Goal: Task Accomplishment & Management: Complete application form

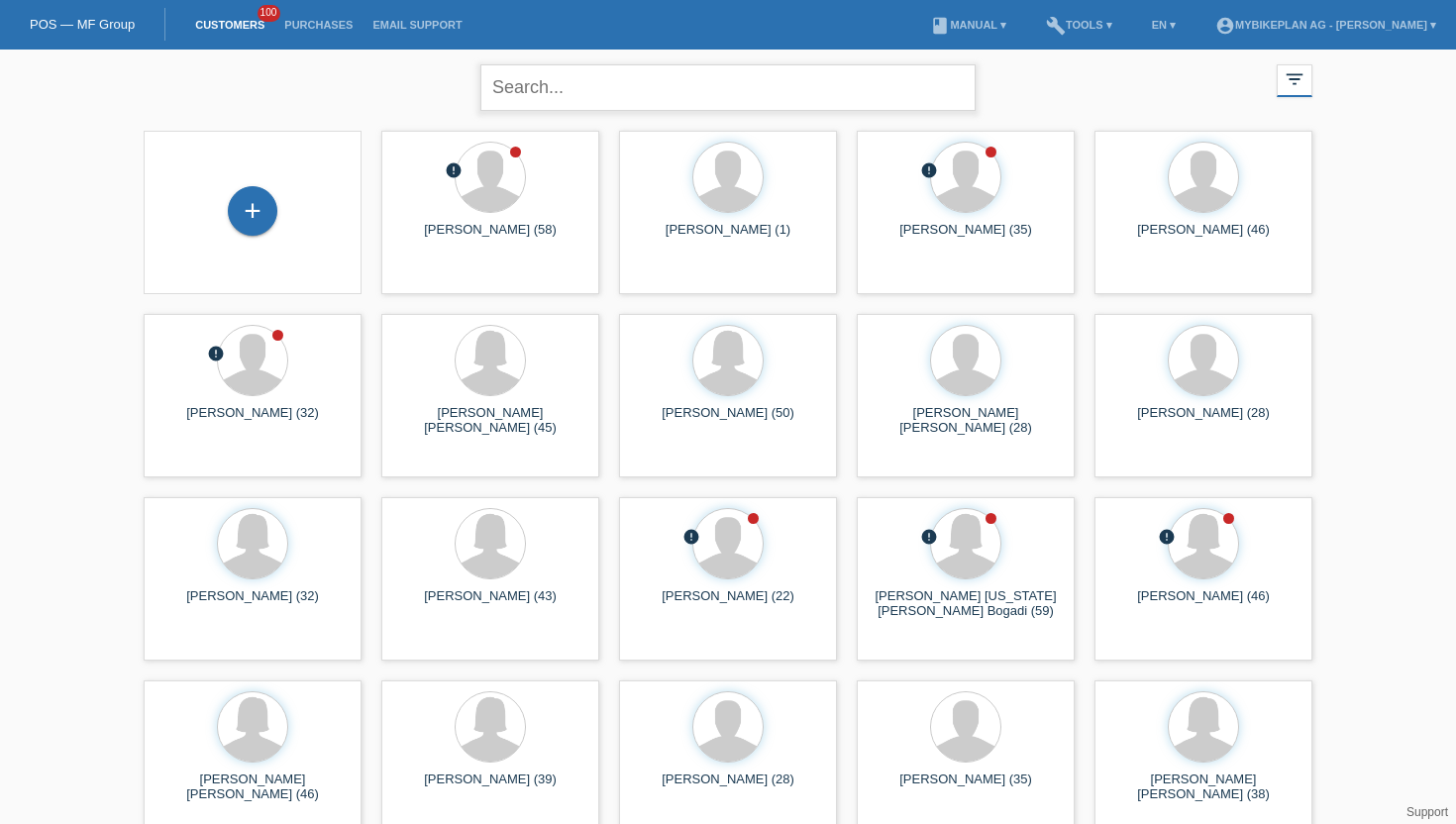
click at [555, 91] on input "text" at bounding box center [728, 87] width 496 height 47
paste input "[PERSON_NAME]"
type input "[PERSON_NAME]"
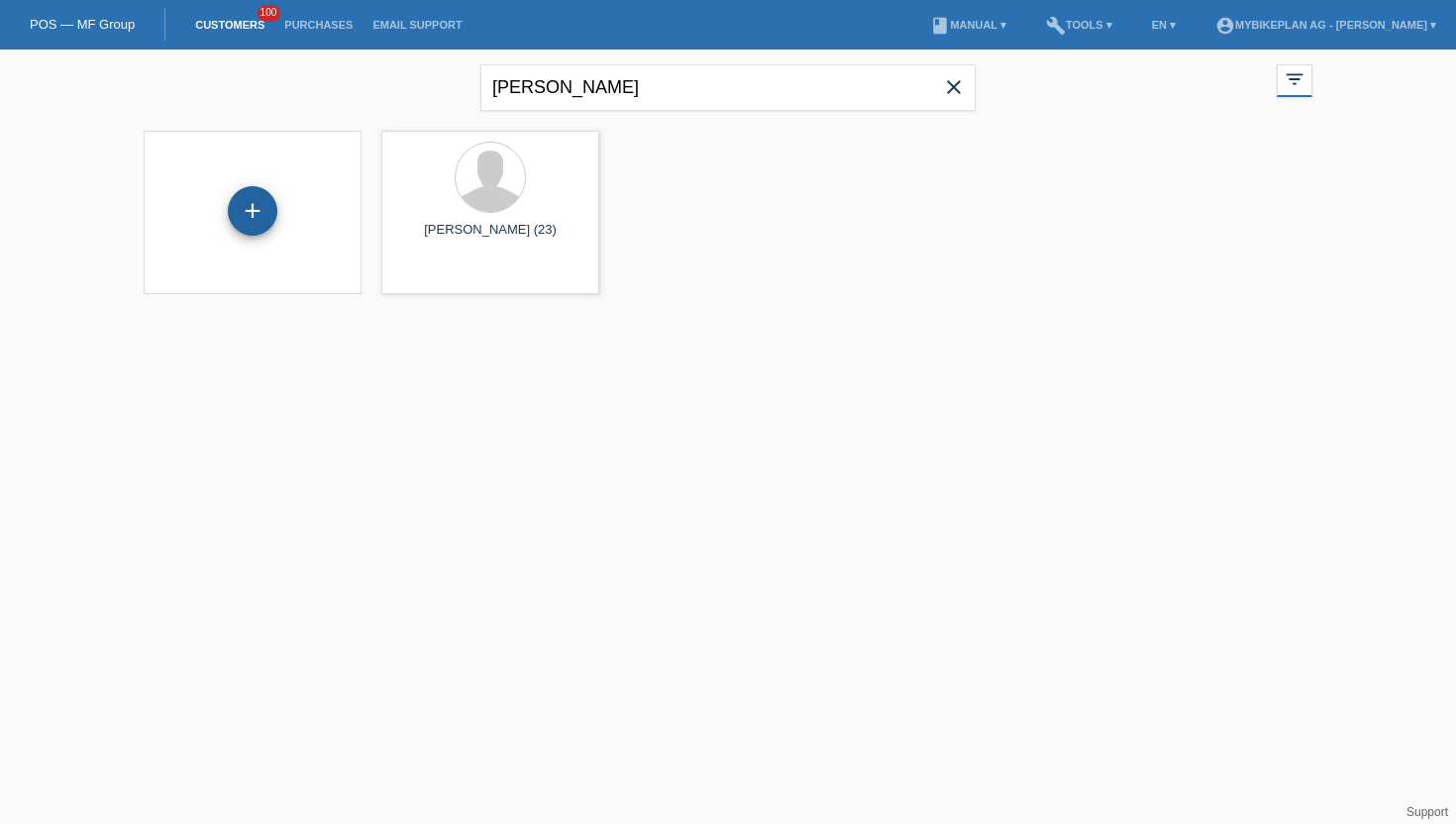
click at [255, 215] on div "+" at bounding box center [252, 211] width 50 height 50
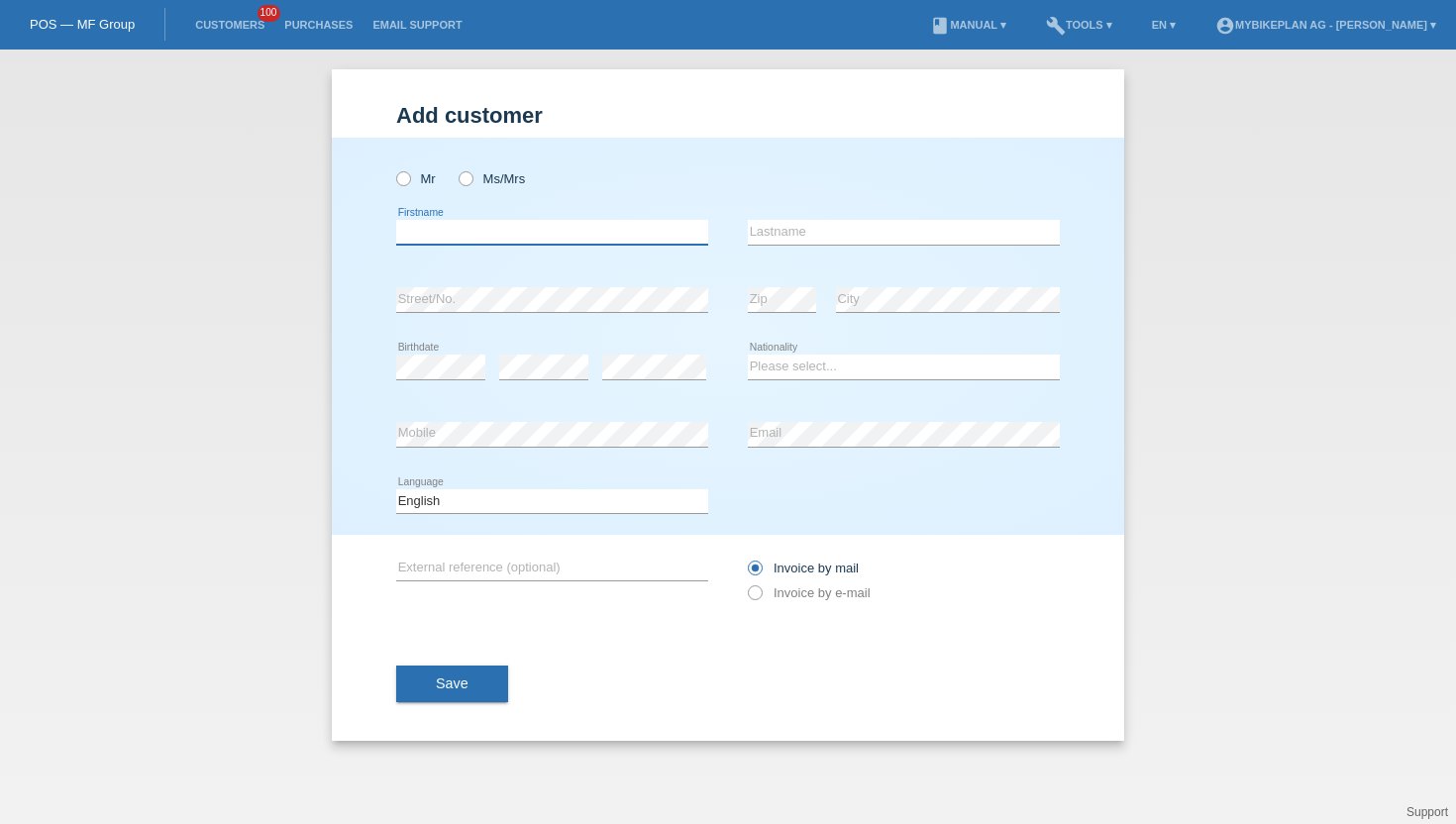
click at [431, 232] on input "text" at bounding box center [552, 231] width 312 height 25
paste input "[PERSON_NAME]"
drag, startPoint x: 441, startPoint y: 228, endPoint x: 577, endPoint y: 229, distance: 136.0
click at [577, 229] on input "[PERSON_NAME]" at bounding box center [552, 231] width 312 height 25
type input "Shakib"
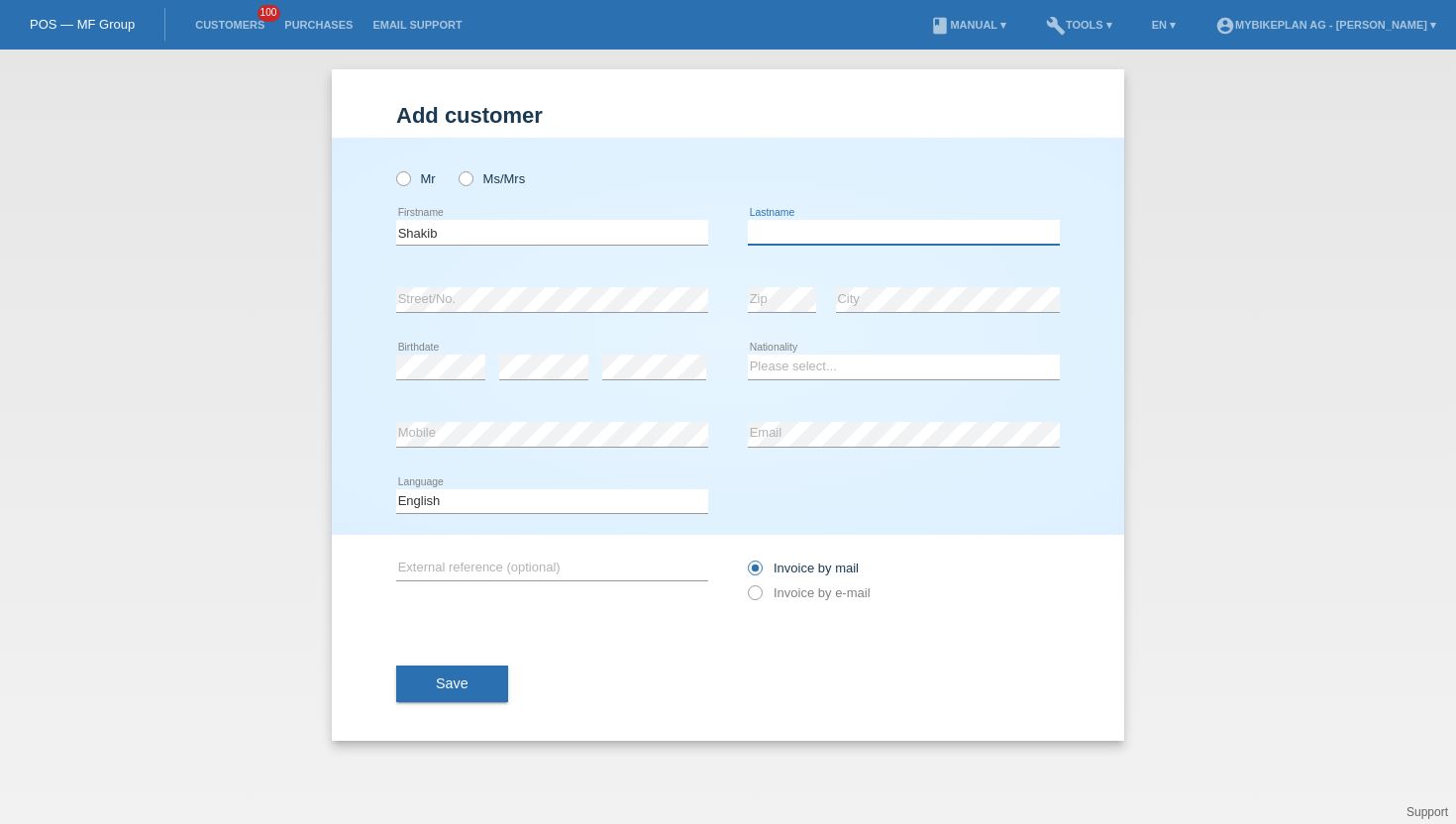
click at [778, 244] on input "text" at bounding box center [904, 231] width 312 height 25
paste input "[PERSON_NAME]"
type input "[PERSON_NAME]"
click at [393, 169] on icon at bounding box center [393, 169] width 0 height 0
click at [404, 179] on input "Mr" at bounding box center [402, 178] width 13 height 13
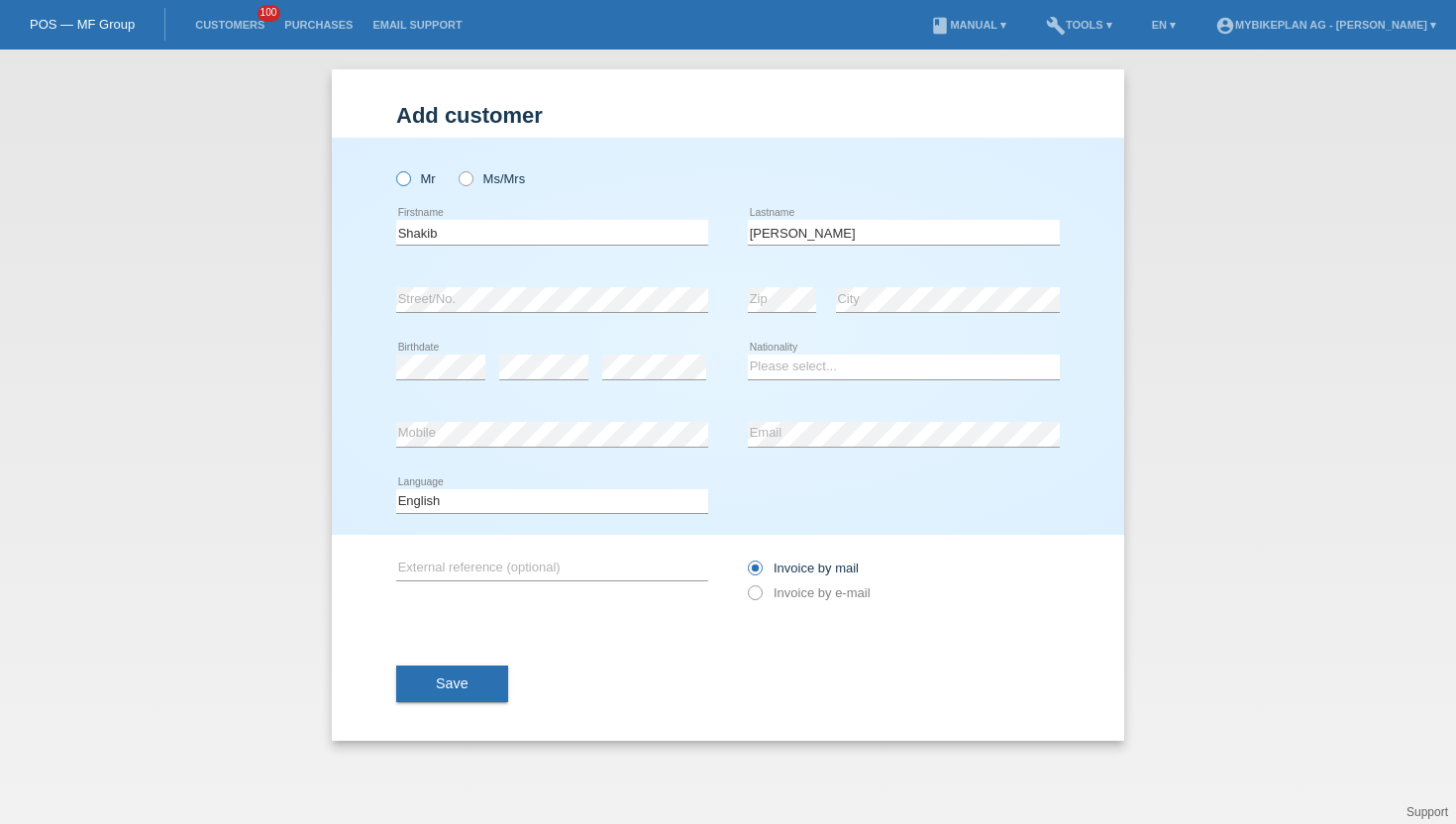
radio input "true"
click at [421, 352] on div "error Birthdate" at bounding box center [441, 367] width 89 height 68
click at [805, 363] on select "Please select... Switzerland Austria Germany Liechtenstein ------------ Afghani…" at bounding box center [904, 366] width 312 height 24
select select "CH"
click at [748, 355] on select "Please select... Switzerland Austria Germany Liechtenstein ------------ Afghani…" at bounding box center [904, 366] width 312 height 24
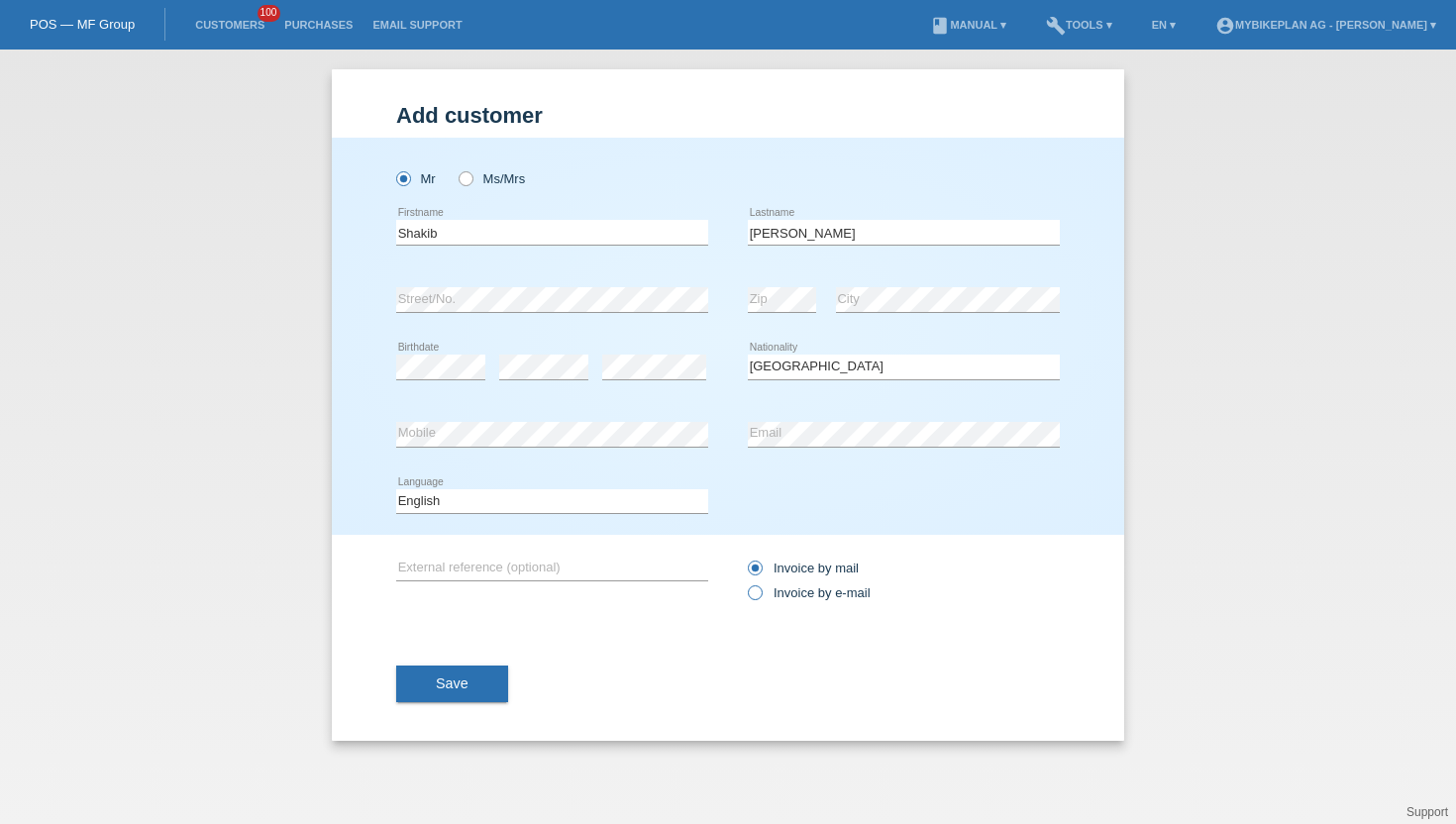
click at [759, 604] on input "Invoice by e-mail" at bounding box center [754, 598] width 13 height 25
radio input "true"
click at [529, 502] on select "Deutsch Français Italiano English" at bounding box center [552, 501] width 312 height 24
select select "de"
click at [396, 489] on select "Deutsch Français Italiano English" at bounding box center [552, 501] width 312 height 24
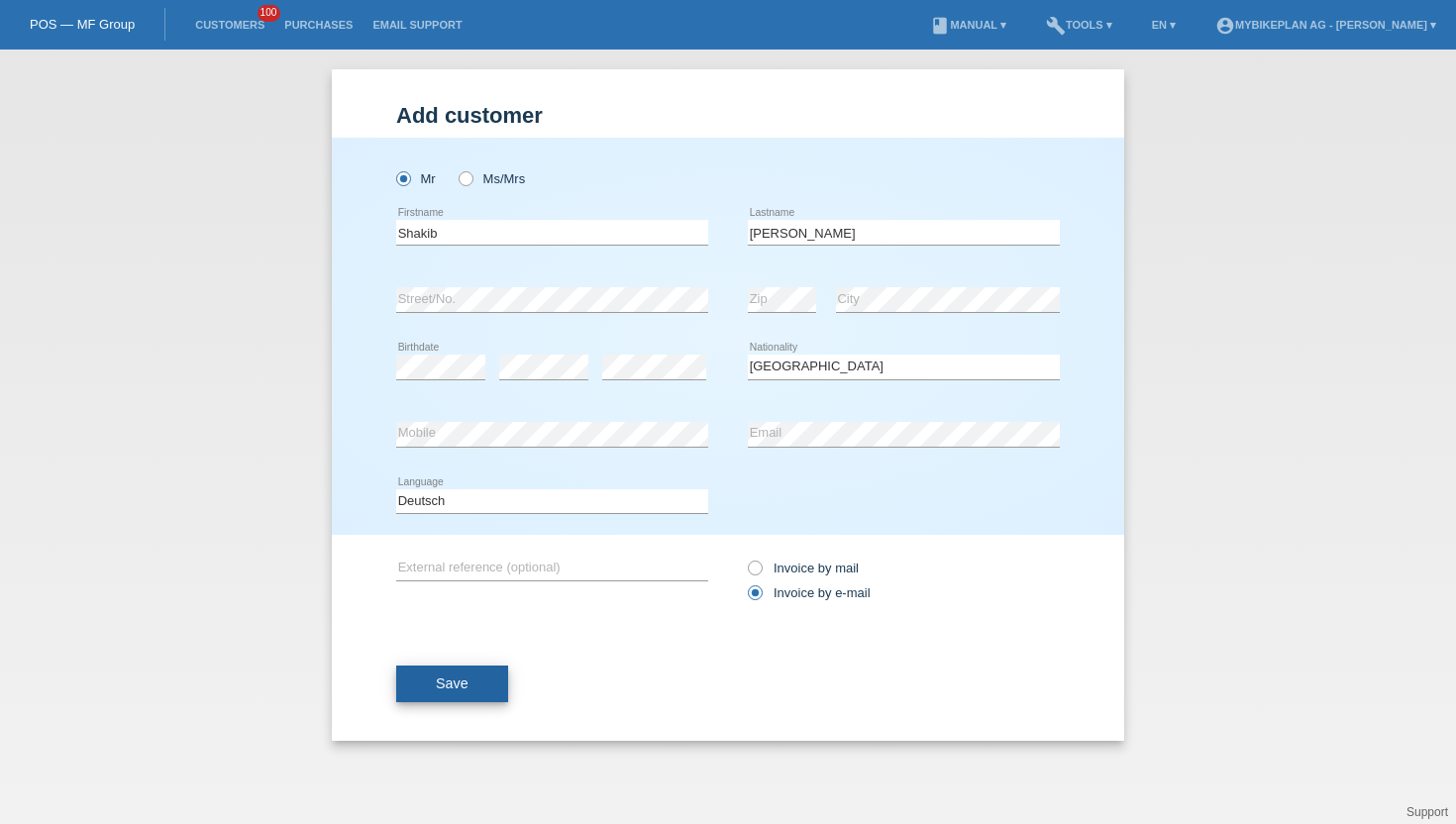
click at [456, 691] on span "Save" at bounding box center [452, 683] width 33 height 16
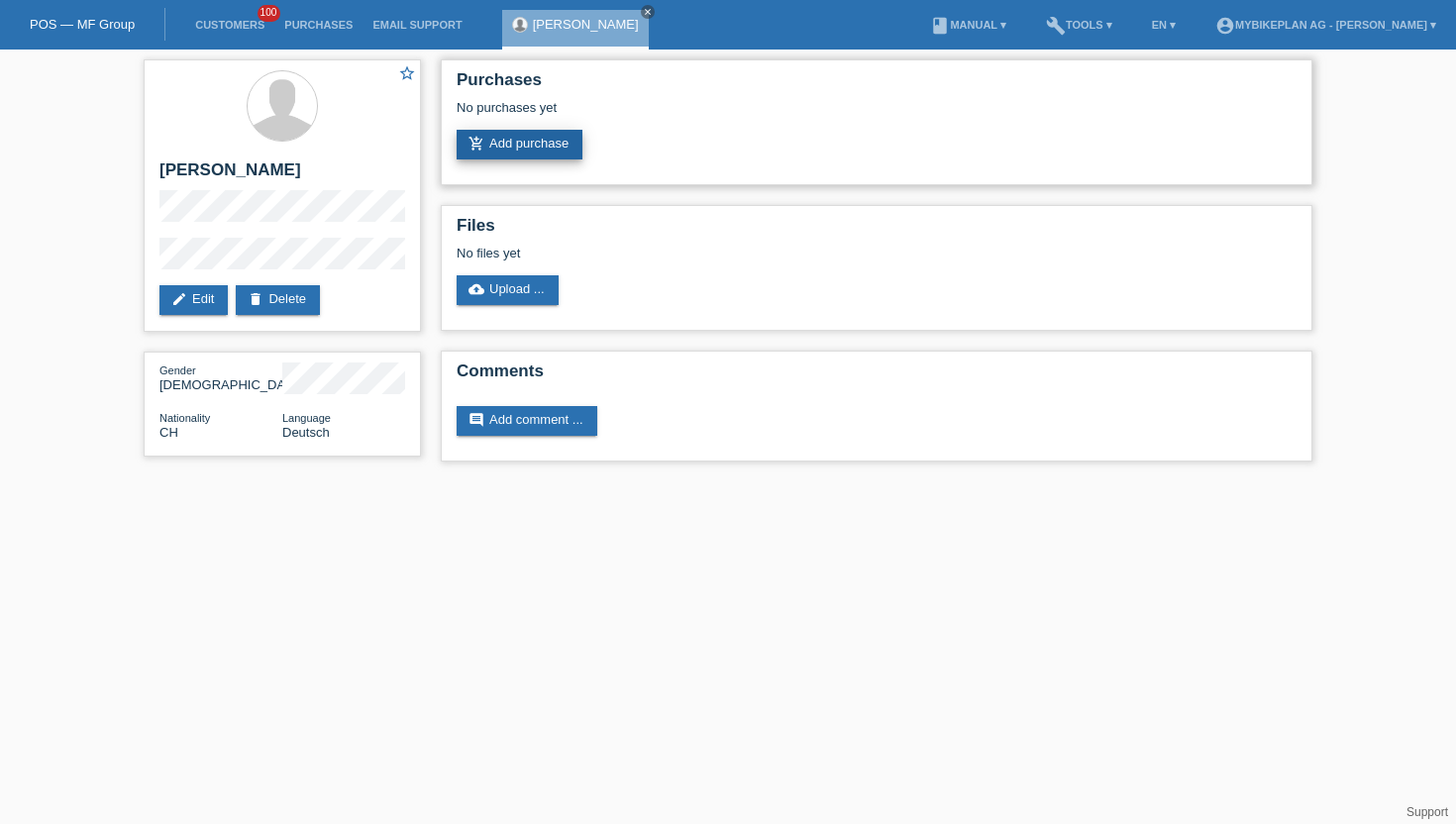
click at [489, 140] on link "add_shopping_cart Add purchase" at bounding box center [519, 145] width 126 height 30
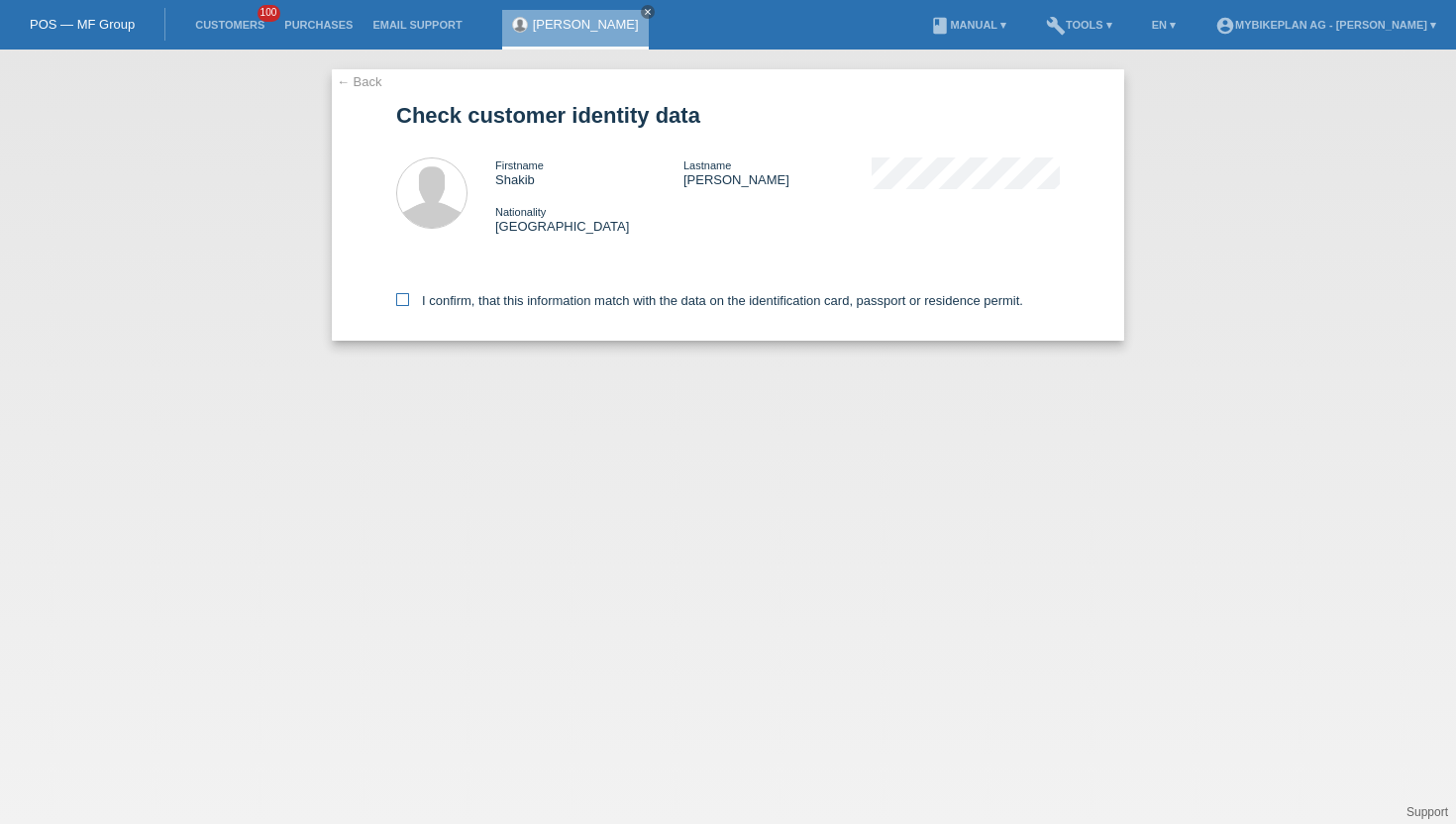
click at [408, 302] on icon at bounding box center [402, 299] width 13 height 13
click at [408, 302] on input "I confirm, that this information match with the data on the identification card…" at bounding box center [402, 299] width 13 height 13
checkbox input "true"
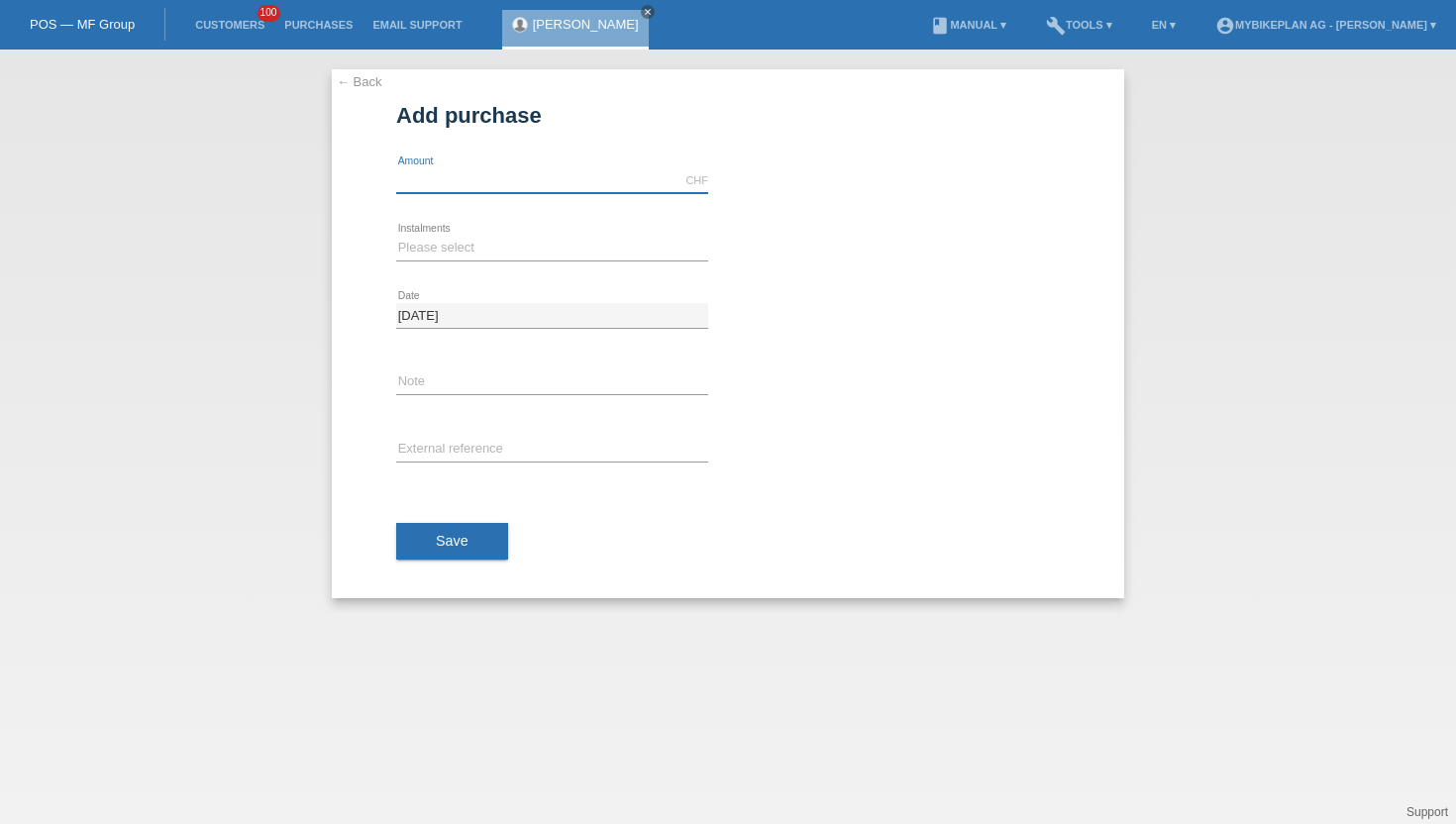
click at [459, 182] on input "text" at bounding box center [552, 181] width 312 height 25
type input "15000.00"
click at [464, 248] on select "Please select 6 instalments 12 instalments 18 instalments 24 instalments 36 ins…" at bounding box center [552, 247] width 312 height 24
click at [465, 248] on select "Please select 6 instalments 12 instalments 18 instalments 24 instalments 36 ins…" at bounding box center [552, 247] width 312 height 24
select select "488"
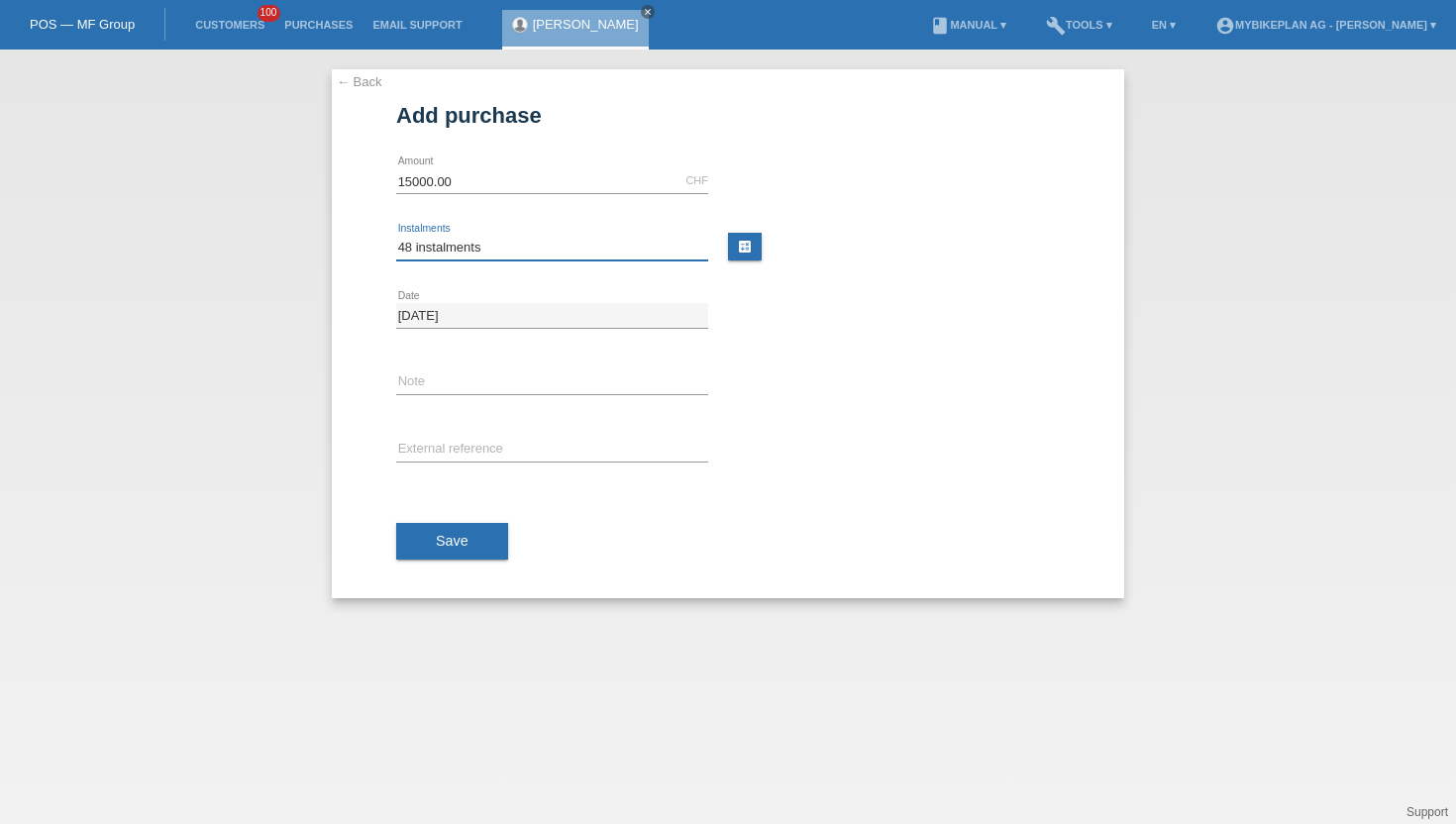
click at [396, 235] on select "Please select 6 instalments 12 instalments 18 instalments 24 instalments 36 ins…" at bounding box center [552, 247] width 312 height 24
click at [463, 516] on div "Save" at bounding box center [728, 542] width 663 height 115
click at [463, 542] on span "Save" at bounding box center [452, 541] width 33 height 16
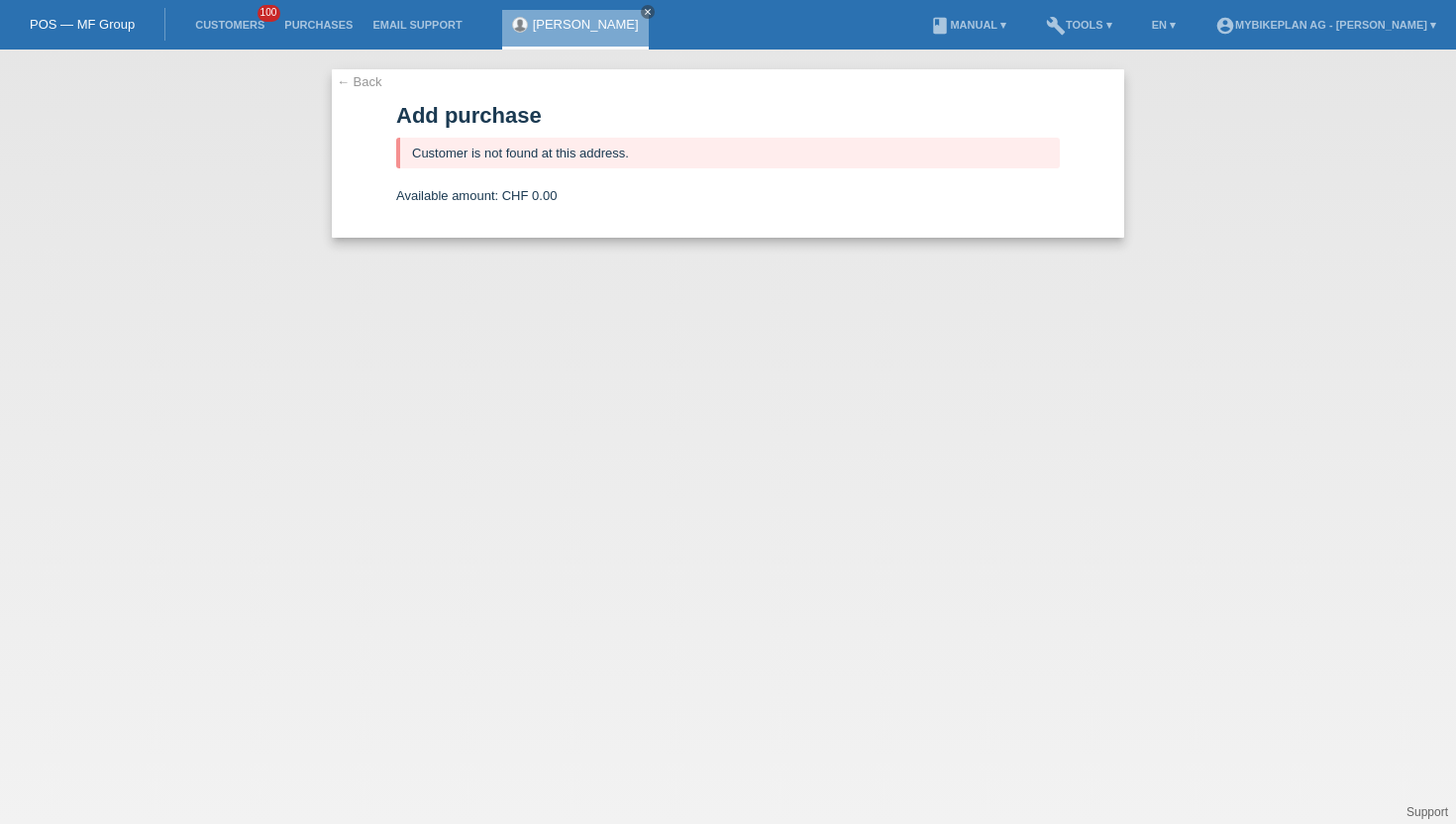
click at [547, 25] on link "[PERSON_NAME]" at bounding box center [586, 24] width 106 height 15
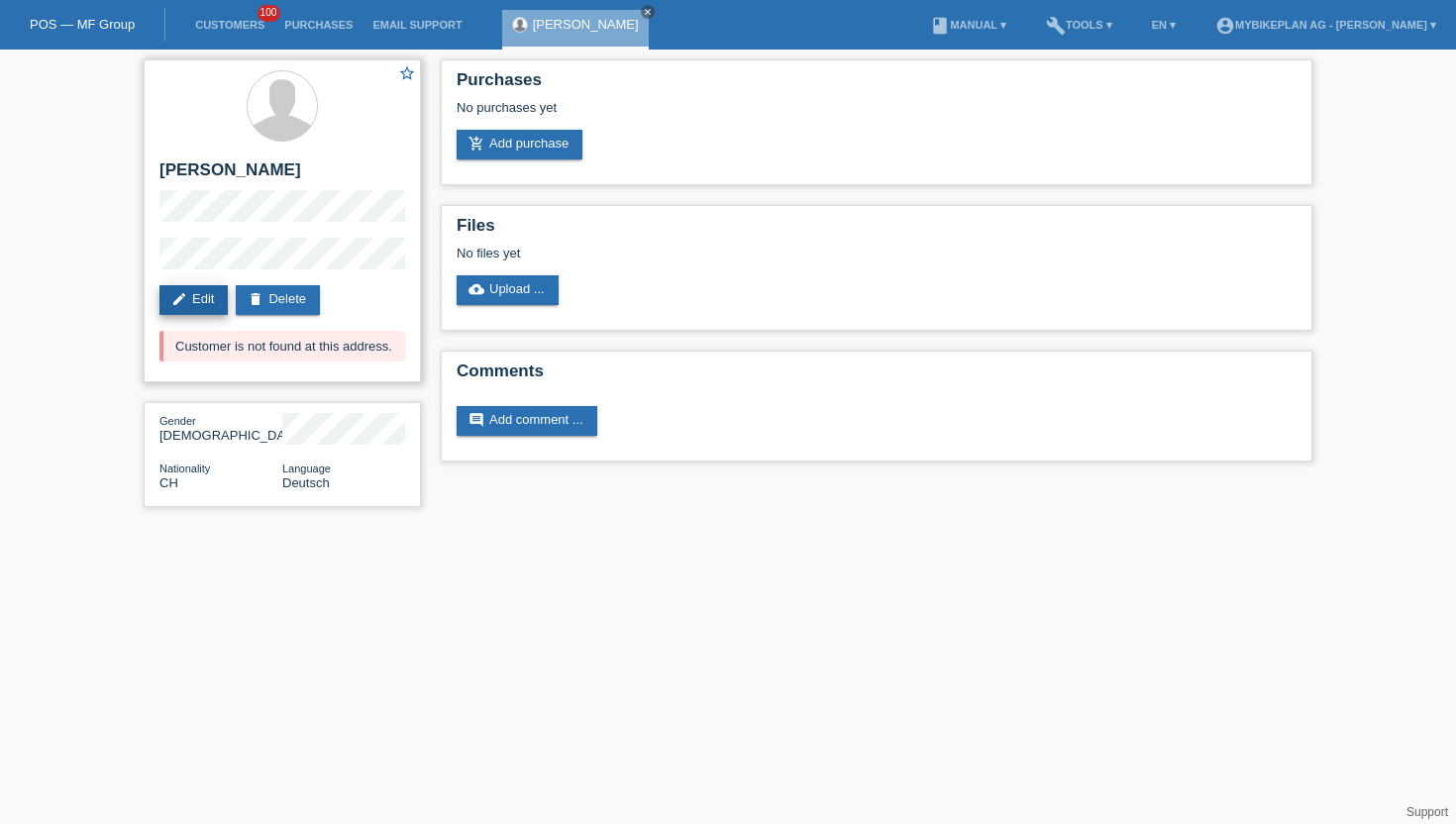
click at [212, 304] on link "edit Edit" at bounding box center [194, 300] width 69 height 30
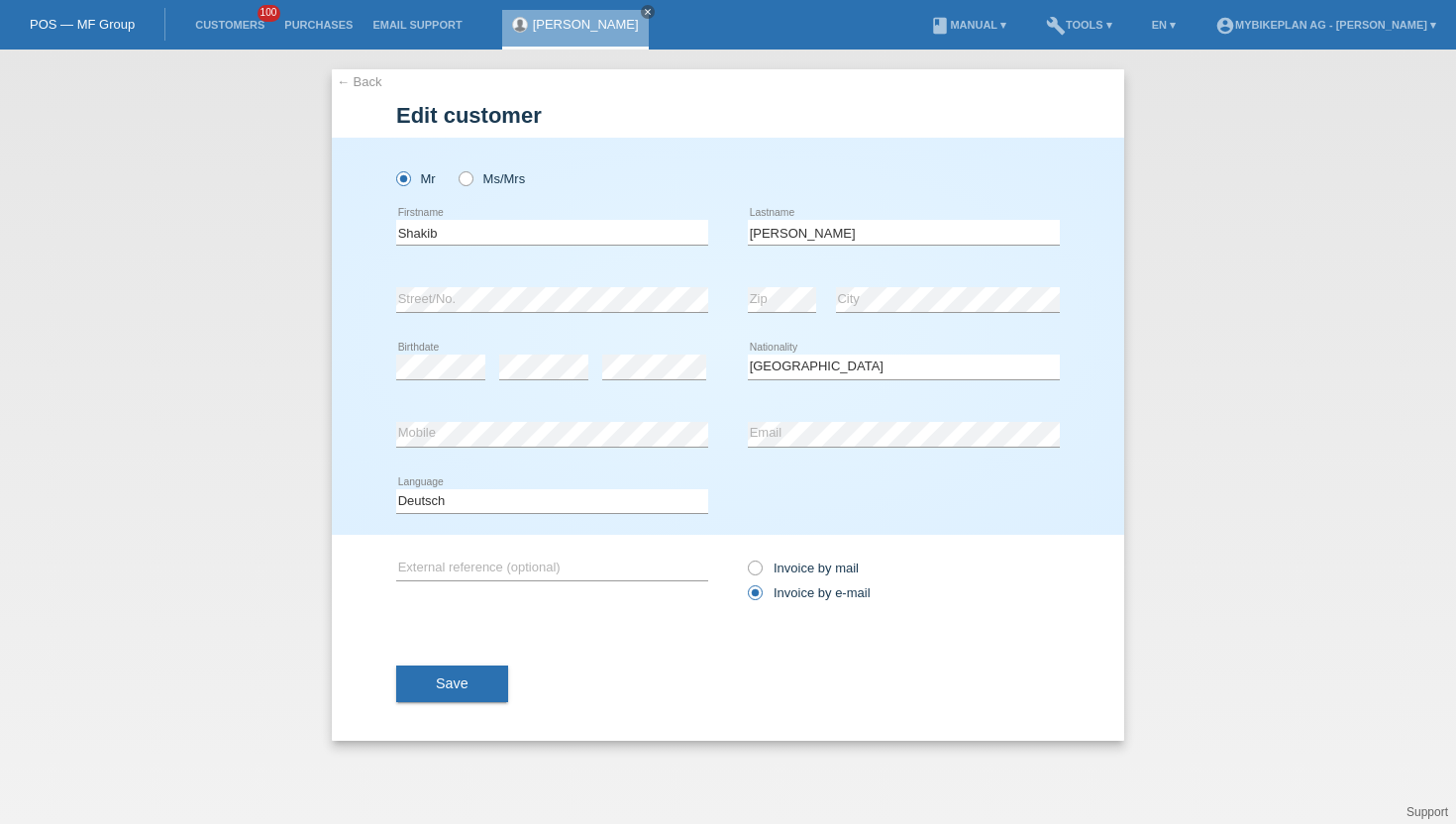
select select "CH"
drag, startPoint x: 444, startPoint y: 223, endPoint x: 367, endPoint y: 217, distance: 77.2
click at [381, 229] on div "Mr Ms/Mrs Shakib error Firstname" at bounding box center [728, 337] width 793 height 397
type input "S"
paste input "Kamal Abou Mjahed-Lakhdar"
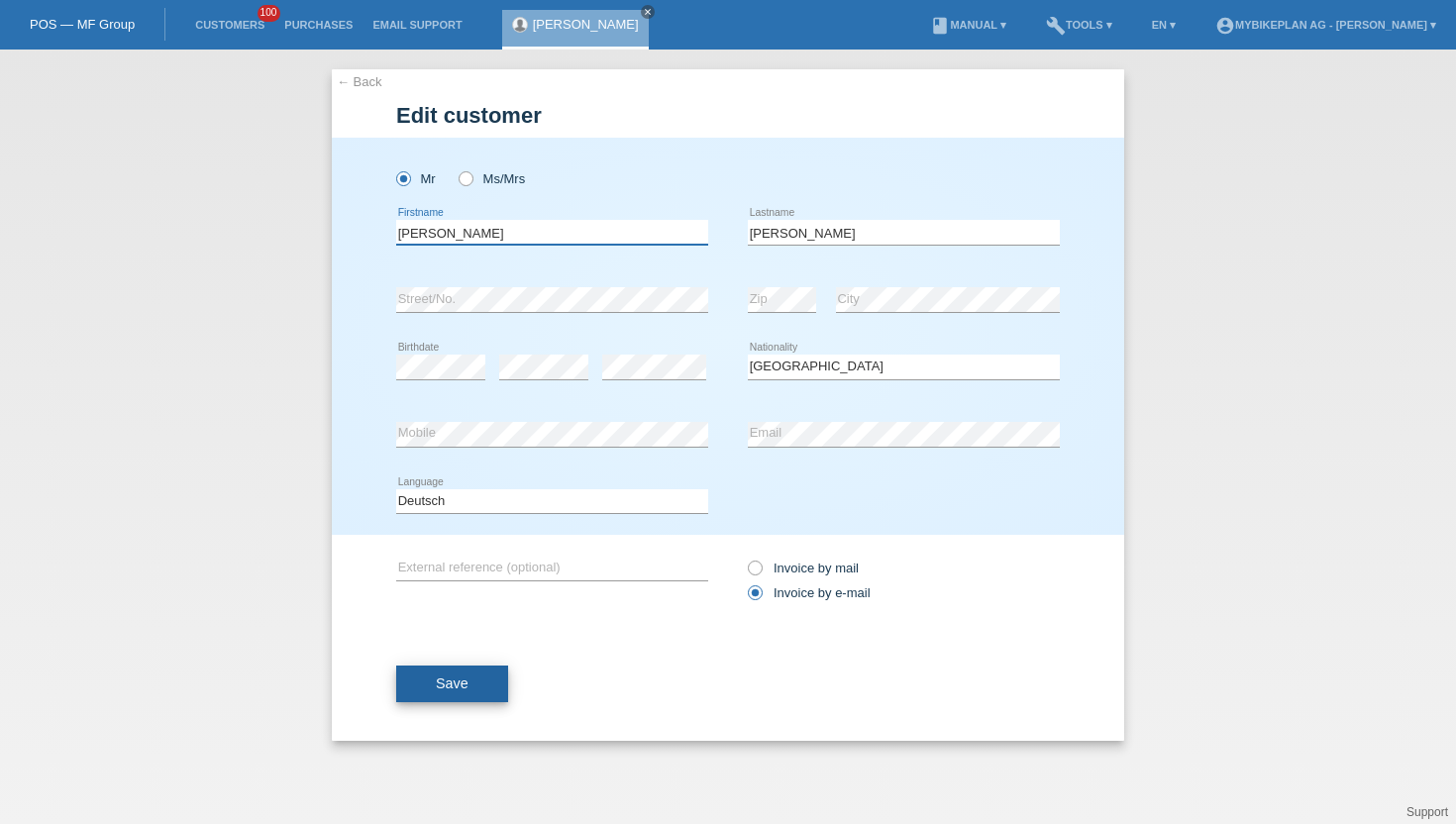
type input "Kamal Abou Mjahed-Lakhdar"
click at [484, 678] on button "Save" at bounding box center [452, 684] width 112 height 38
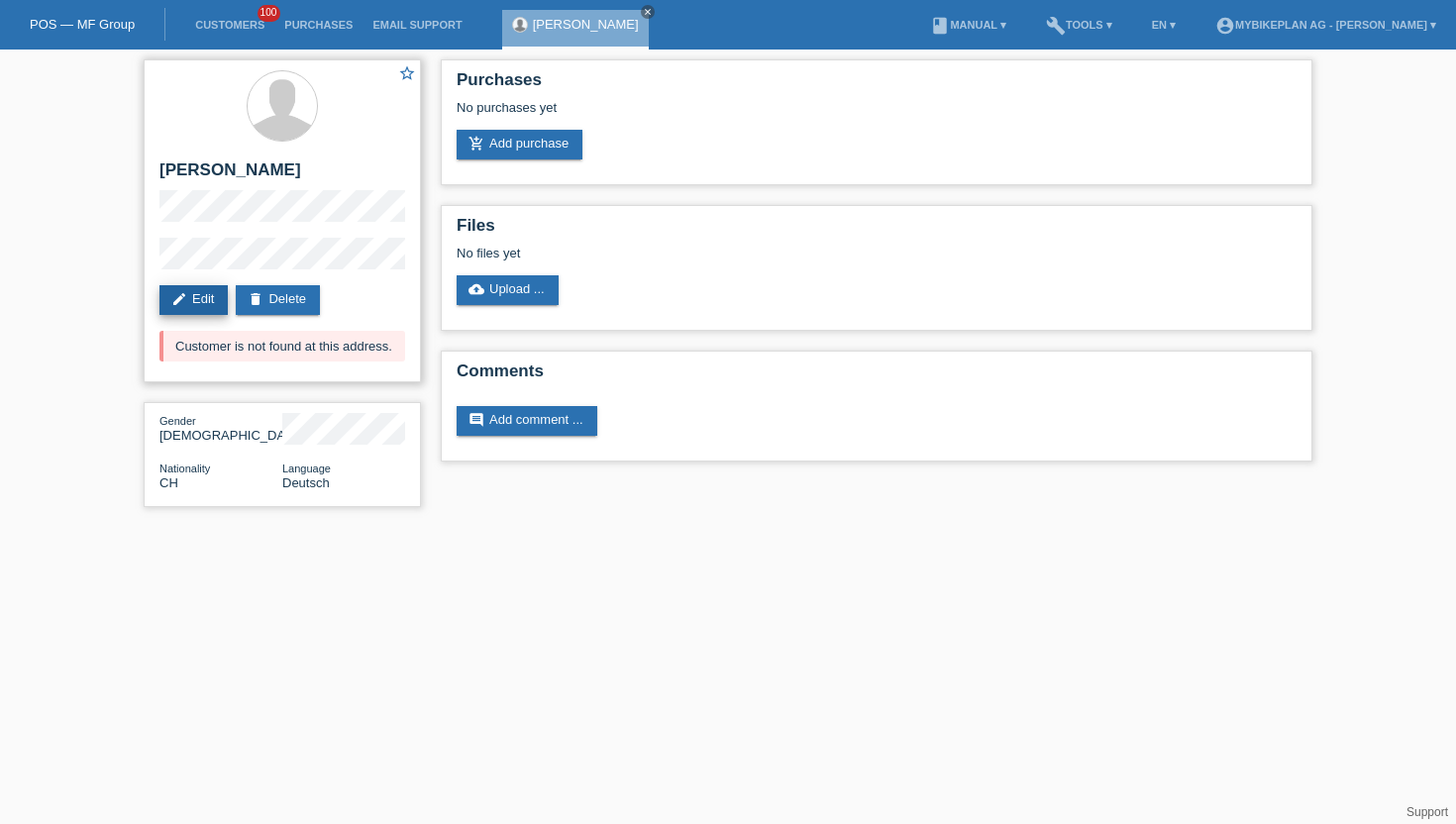
click at [200, 315] on link "edit Edit" at bounding box center [194, 300] width 69 height 30
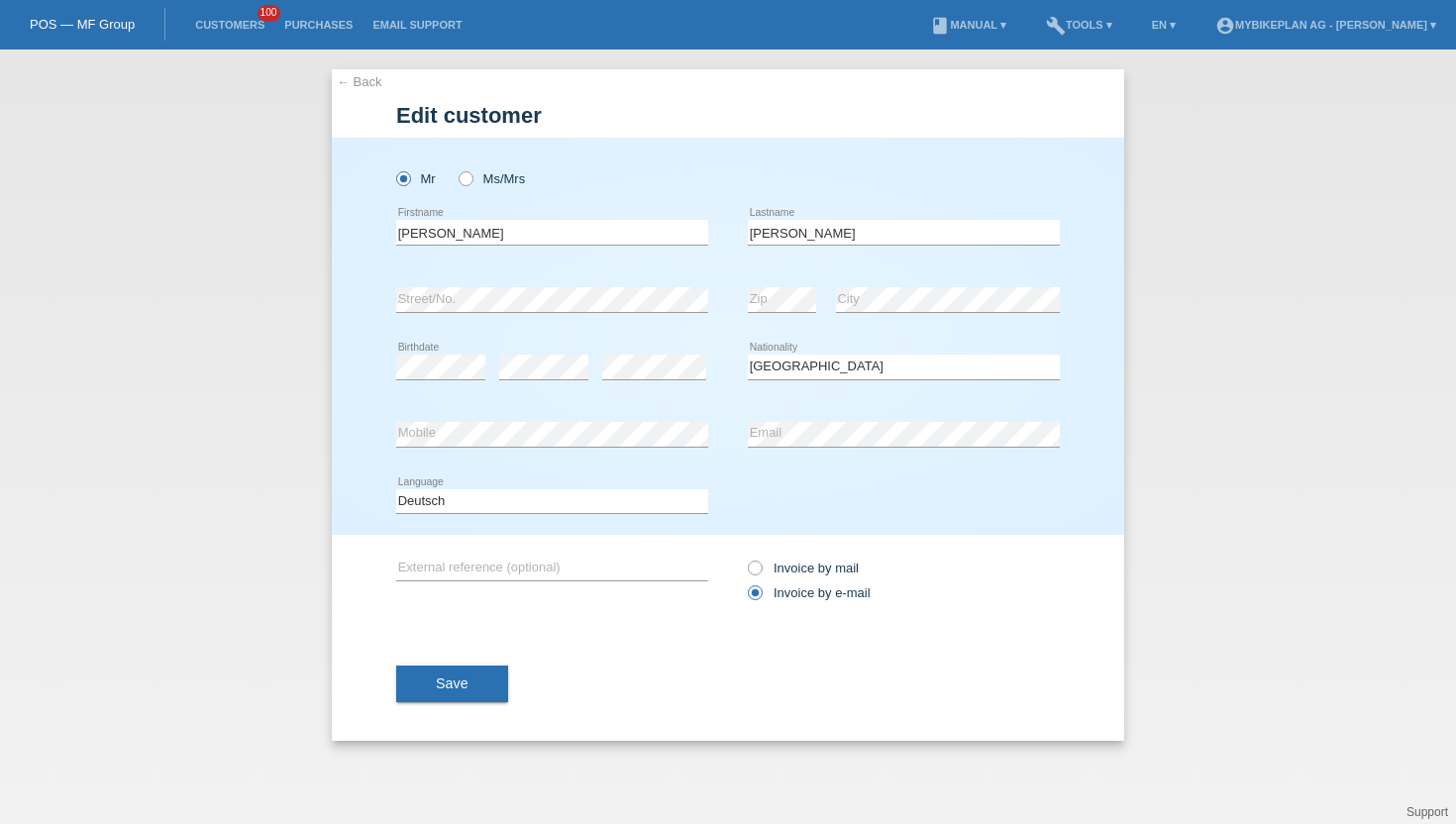
select select "CH"
drag, startPoint x: 575, startPoint y: 231, endPoint x: 517, endPoint y: 234, distance: 58.1
click at [517, 234] on input "[PERSON_NAME]" at bounding box center [552, 231] width 312 height 25
type input "[PERSON_NAME]"
drag, startPoint x: 573, startPoint y: 229, endPoint x: 472, endPoint y: 227, distance: 101.0
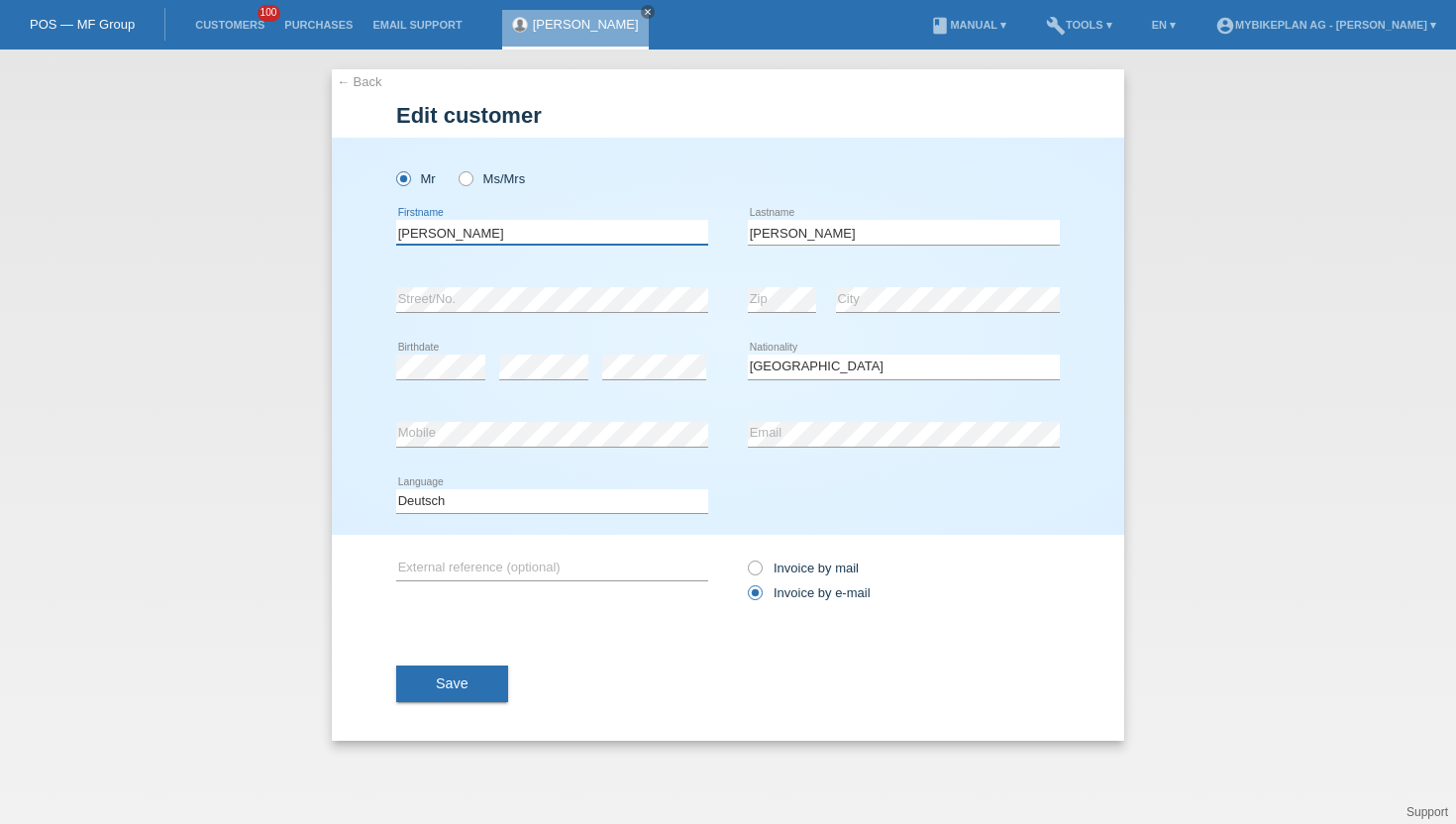
click at [472, 227] on input "[PERSON_NAME]" at bounding box center [552, 231] width 312 height 25
click at [843, 233] on input "Abou Mjahed" at bounding box center [904, 231] width 312 height 25
paste input "Mjahed-Lakhdar"
drag, startPoint x: 873, startPoint y: 232, endPoint x: 807, endPoint y: 228, distance: 66.1
click at [807, 228] on input "Abou Mjahed Mjahed-Lakhdar" at bounding box center [904, 231] width 312 height 25
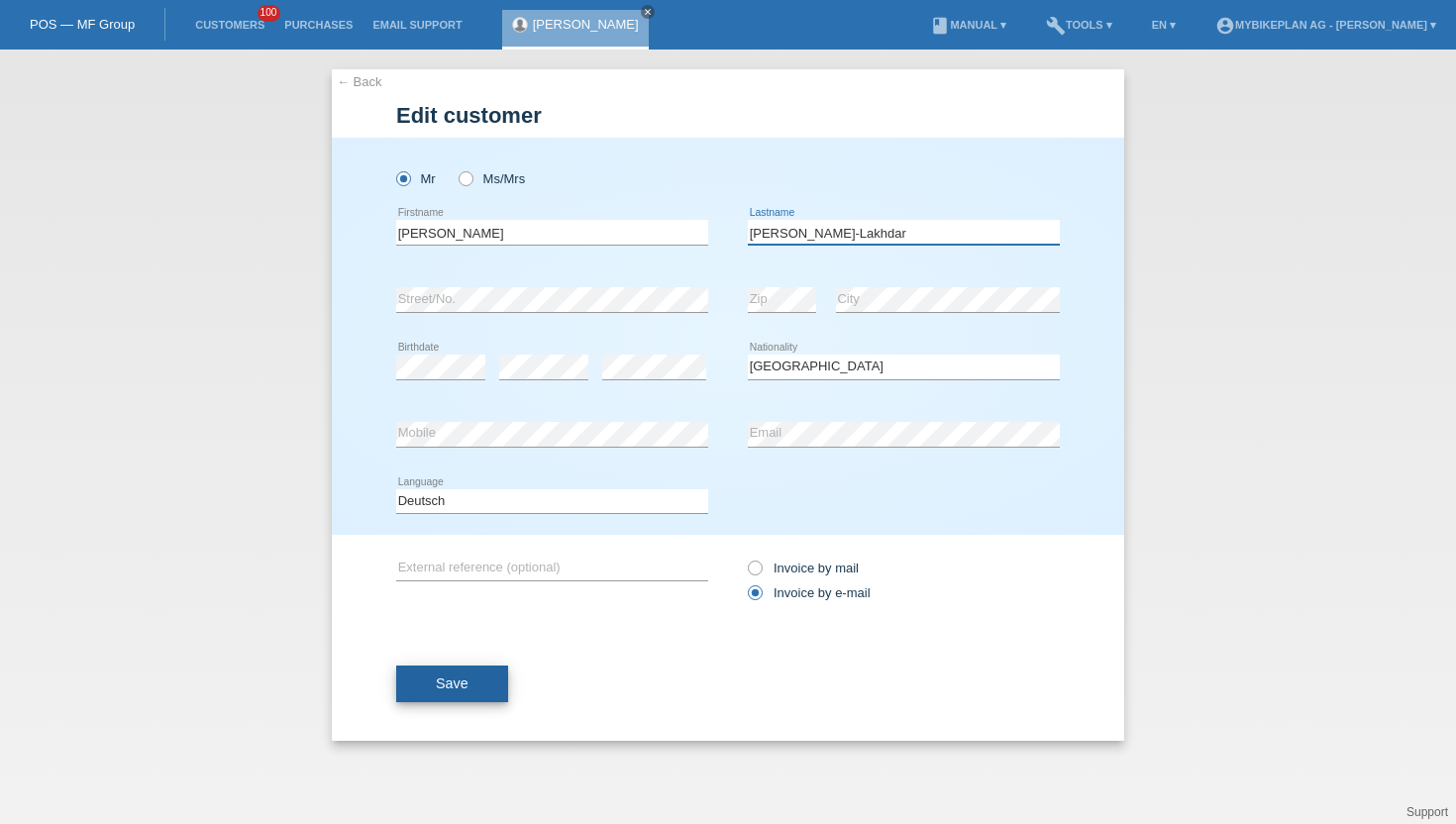
type input "Abou Mjahed-Lakhdar"
click at [443, 696] on button "Save" at bounding box center [452, 684] width 112 height 38
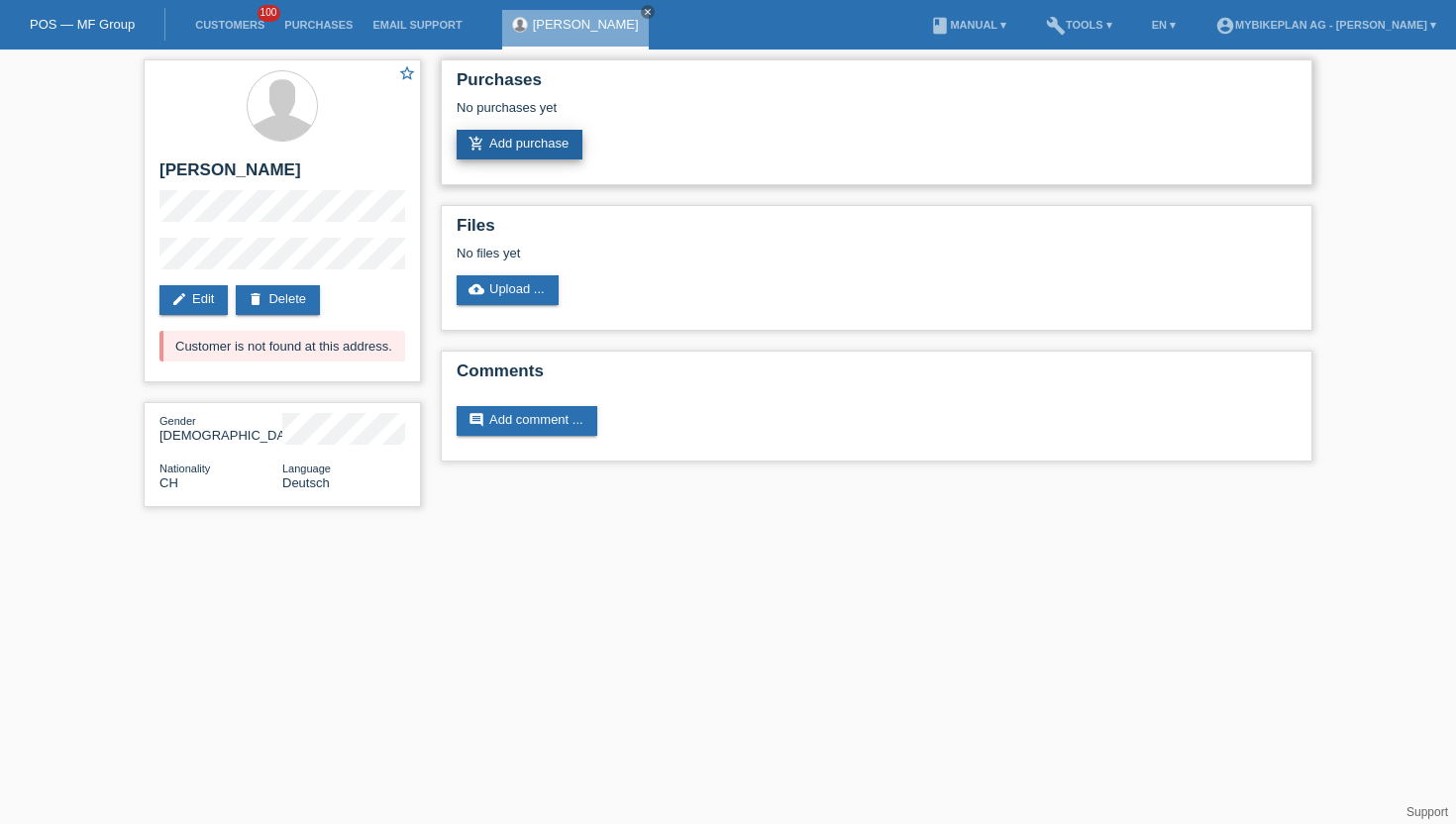
click at [492, 146] on link "add_shopping_cart Add purchase" at bounding box center [519, 145] width 126 height 30
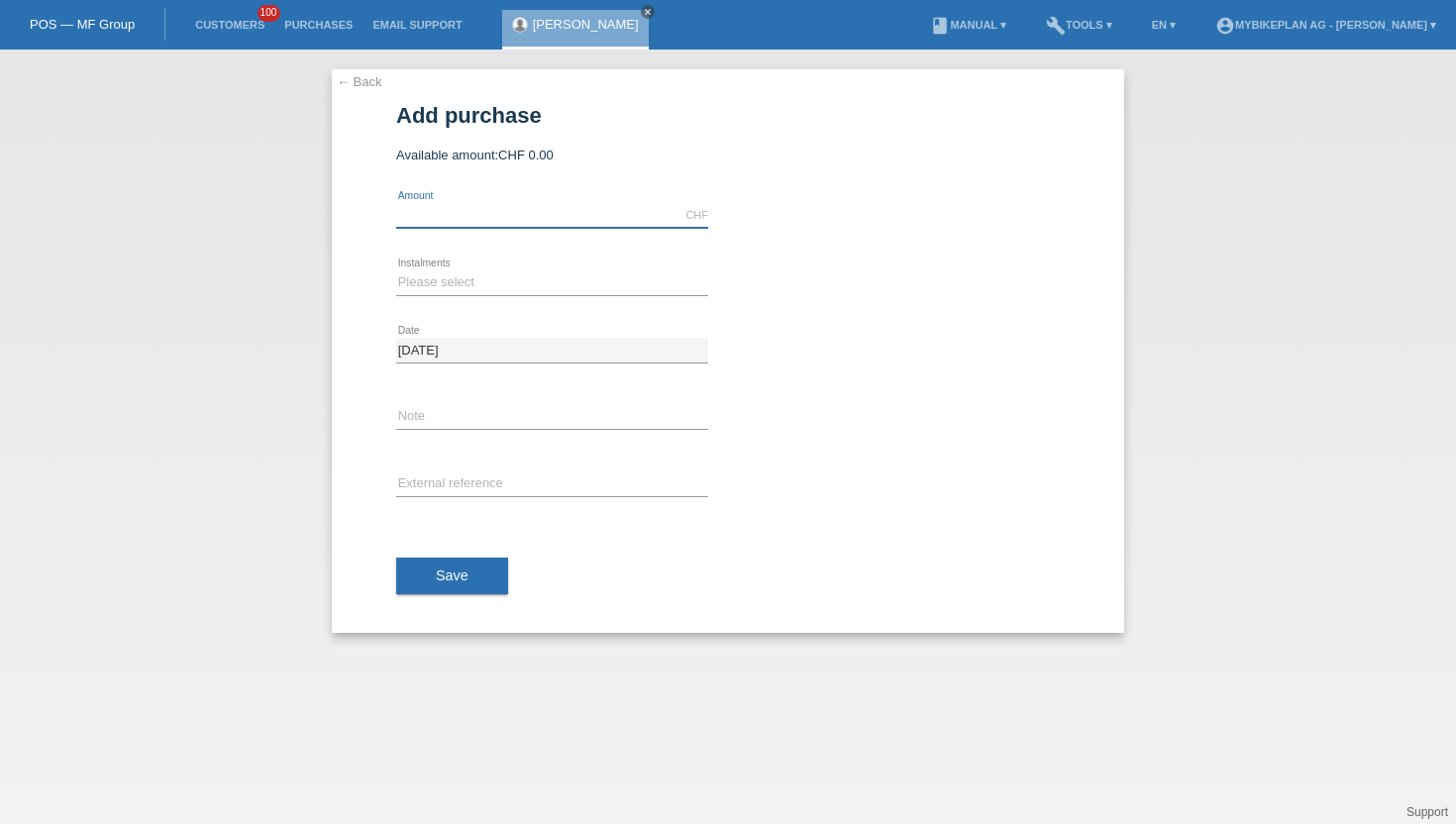
click at [538, 208] on input "text" at bounding box center [552, 214] width 312 height 25
type input "15000.00"
click at [486, 283] on select "Please select 6 instalments 12 instalments 18 instalments 24 instalments 36 ins…" at bounding box center [552, 282] width 312 height 24
select select "488"
click at [396, 271] on select "Please select 6 instalments 12 instalments 18 instalments 24 instalments 36 ins…" at bounding box center [552, 282] width 312 height 24
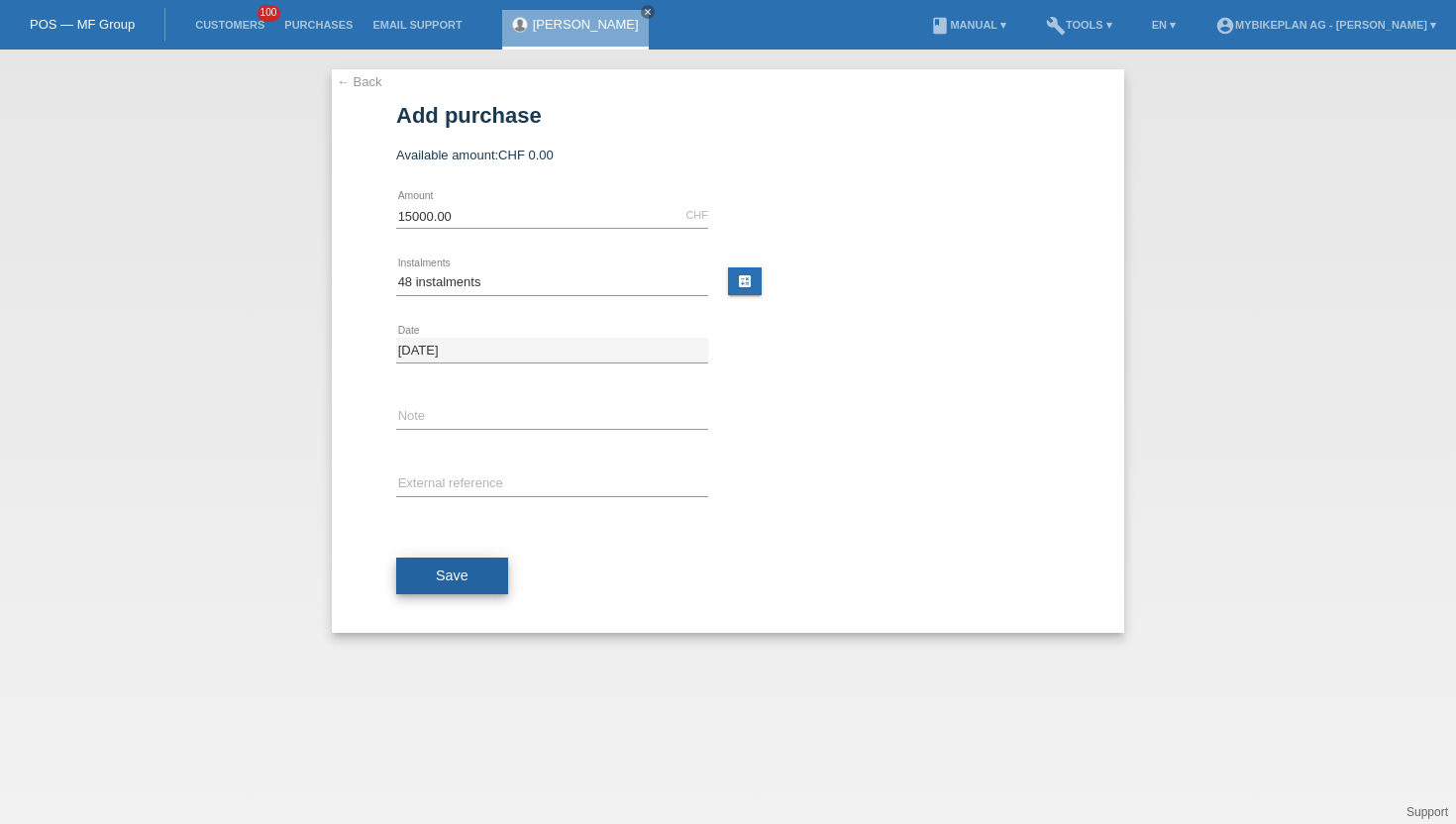
click at [465, 573] on span "Save" at bounding box center [452, 576] width 33 height 16
